Goal: Information Seeking & Learning: Learn about a topic

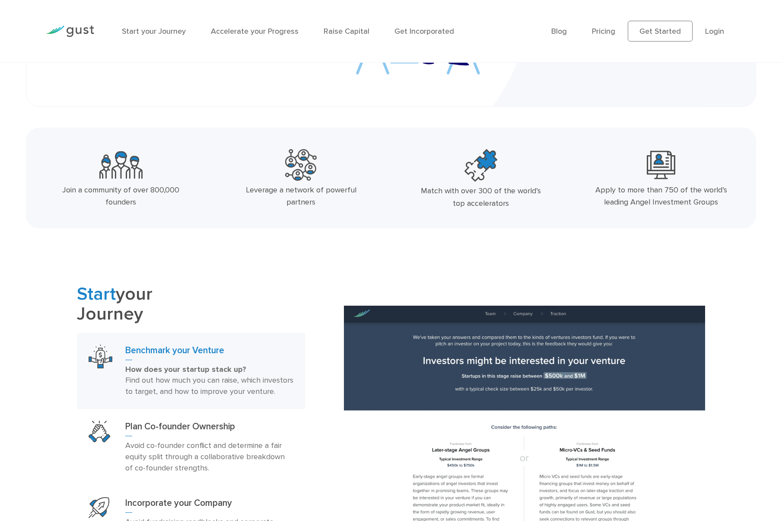
scroll to position [333, 0]
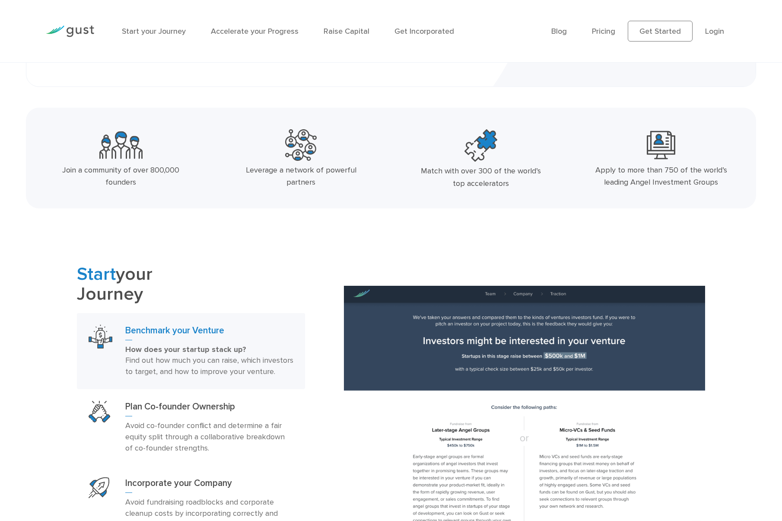
click at [25, 190] on div "Join a community of over 800,000 founders Leverage a network of powerful partne…" at bounding box center [390, 158] width 743 height 101
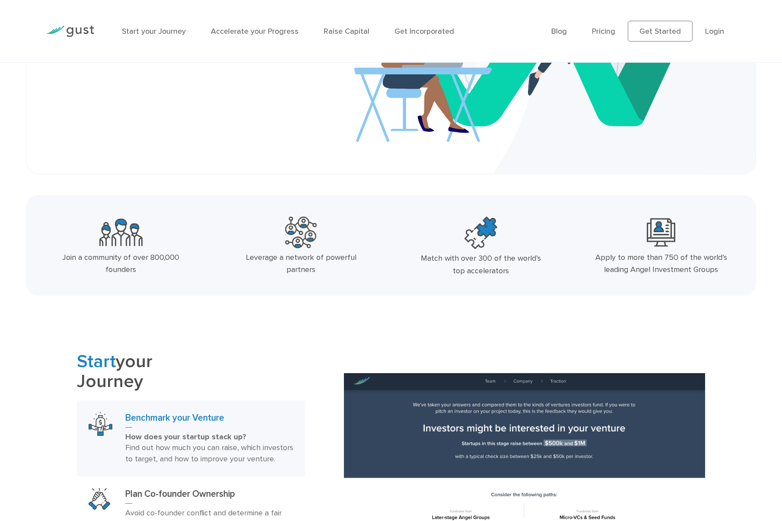
scroll to position [0, 0]
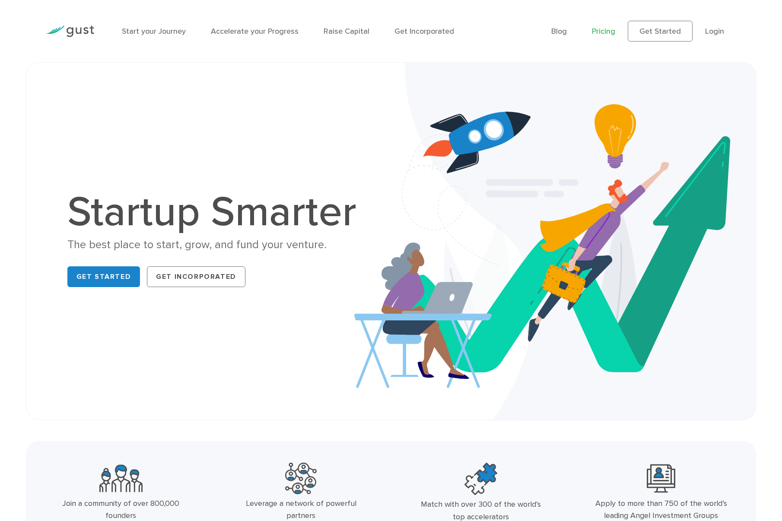
click at [609, 33] on link "Pricing" at bounding box center [603, 31] width 23 height 9
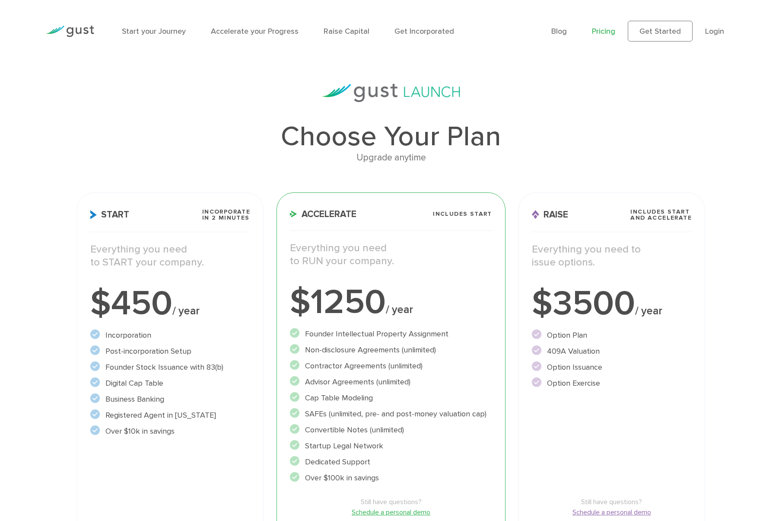
click at [49, 170] on div "Choose Your Plan Upgrade anytime Start Incorporate in 2 Minutes Everything you …" at bounding box center [391, 328] width 782 height 489
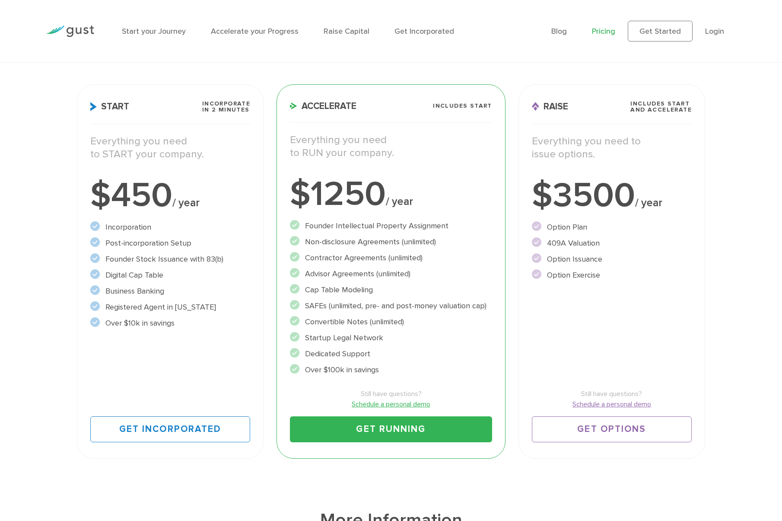
scroll to position [112, 0]
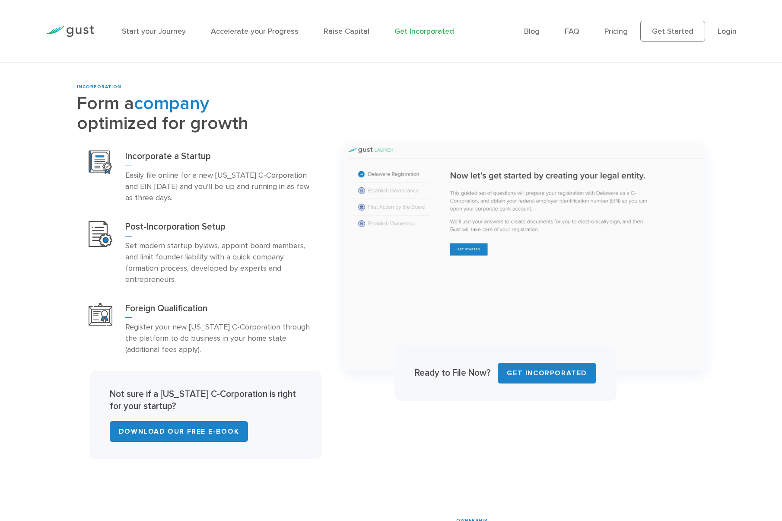
scroll to position [277, 0]
